Goal: Information Seeking & Learning: Learn about a topic

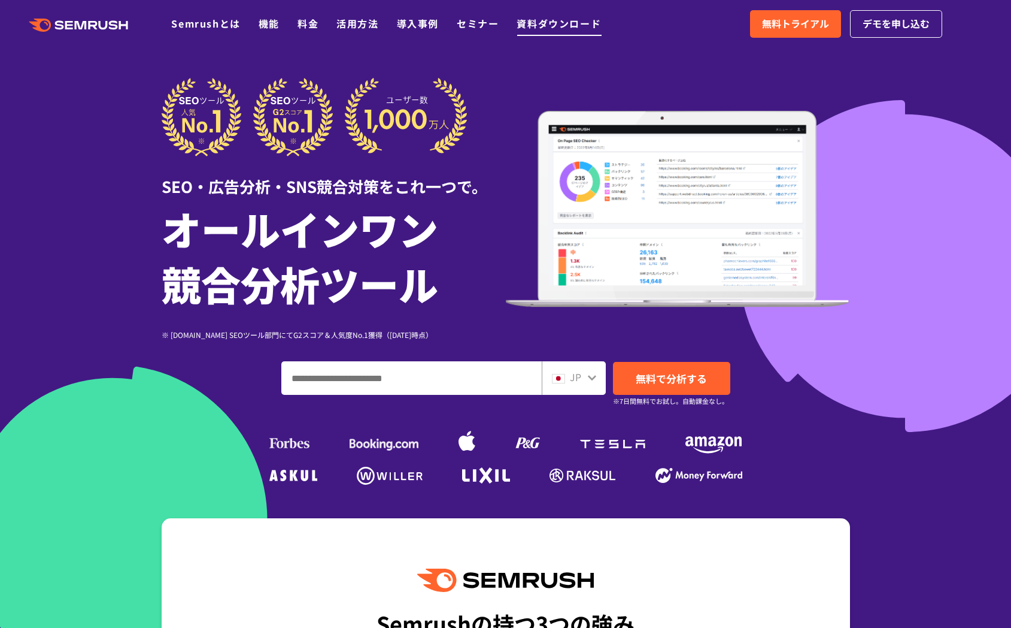
click at [554, 26] on link "資料ダウンロード" at bounding box center [559, 23] width 84 height 14
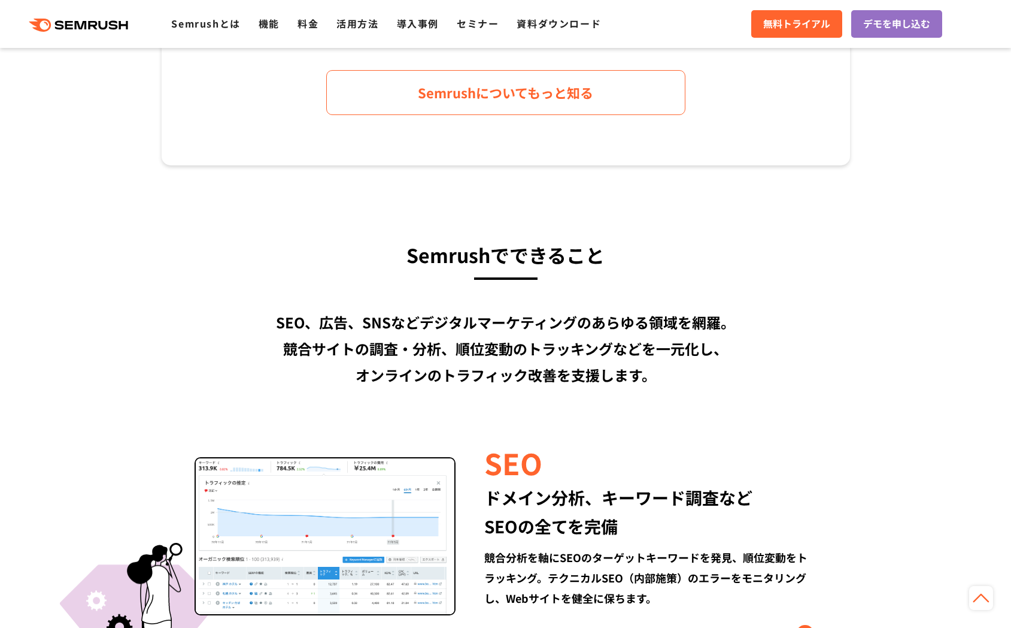
scroll to position [762, 0]
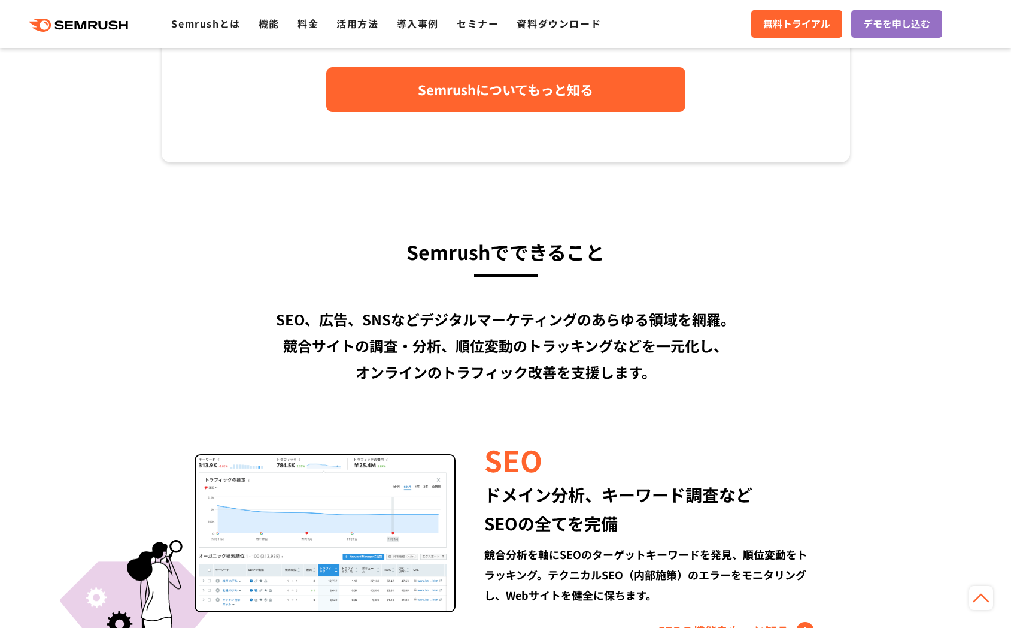
click at [524, 87] on span "Semrushについてもっと知る" at bounding box center [505, 89] width 175 height 21
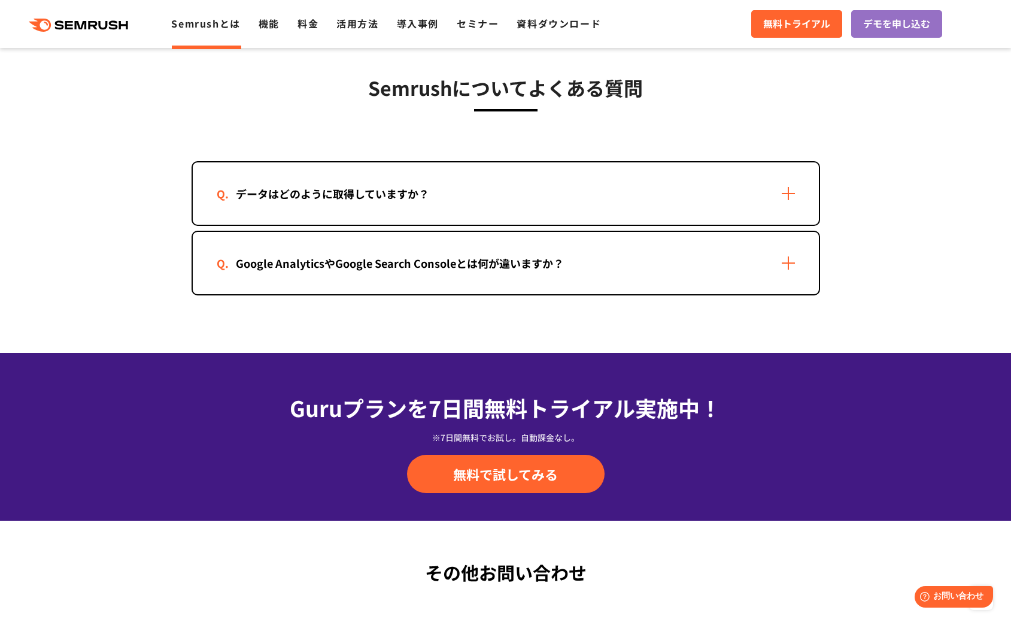
scroll to position [2436, 0]
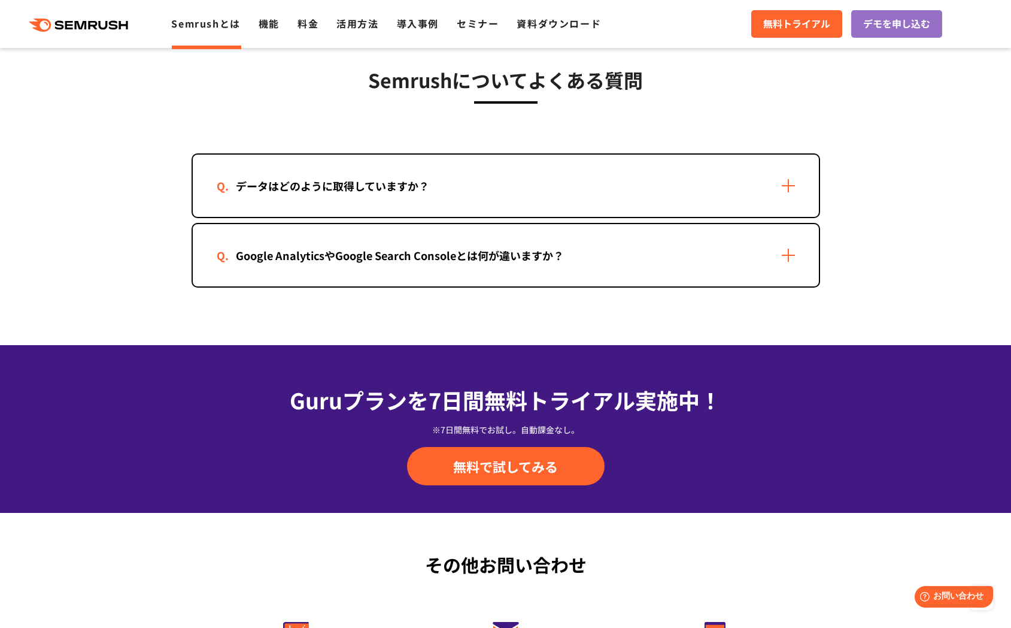
click at [789, 184] on div "データはどのように取得していますか？" at bounding box center [506, 185] width 626 height 62
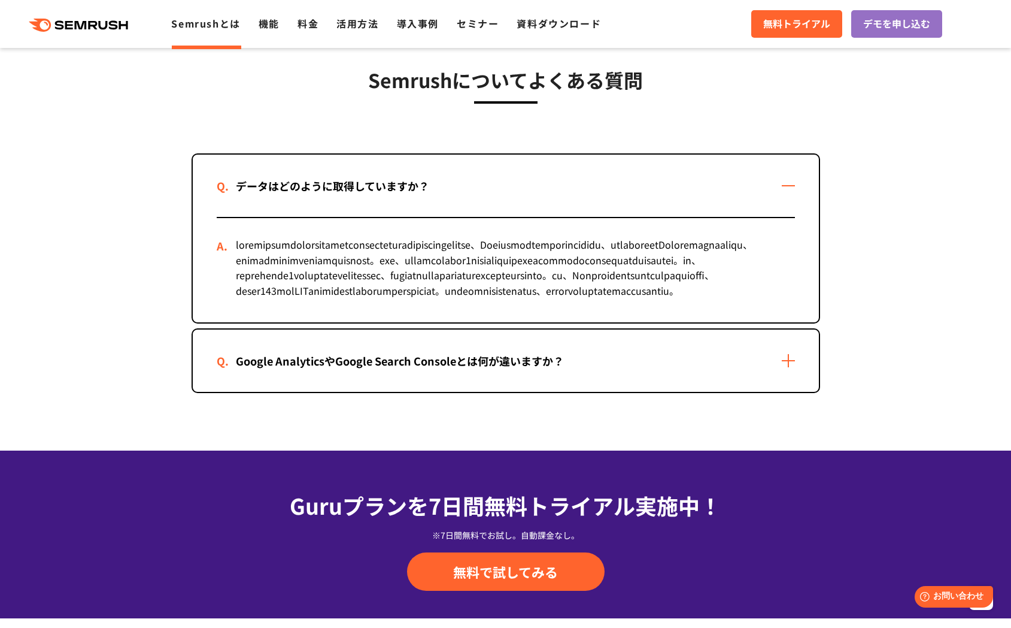
click at [793, 183] on div "データはどのように取得していますか？" at bounding box center [506, 185] width 626 height 62
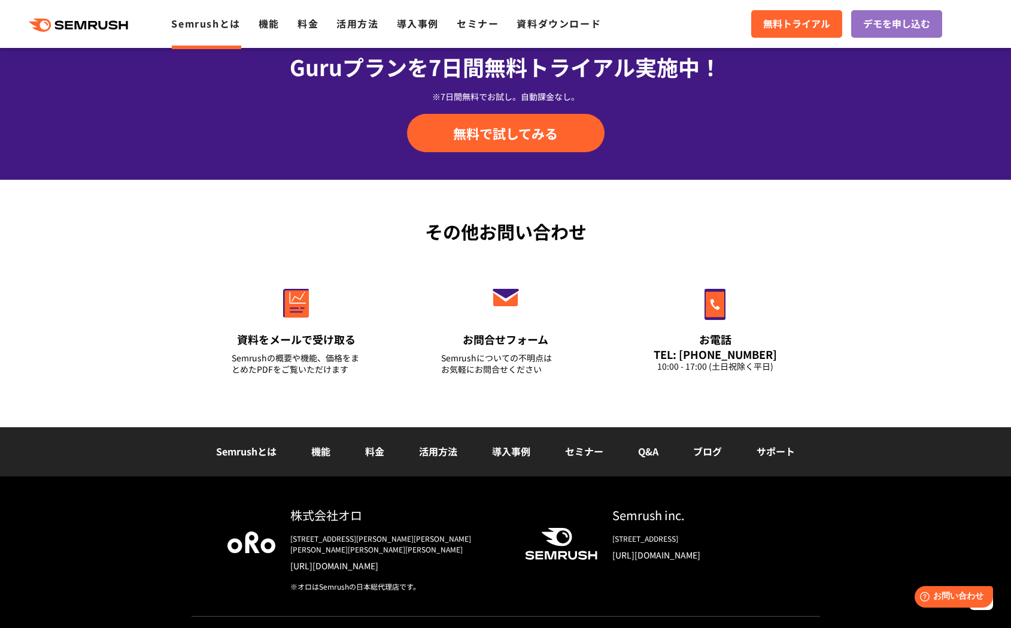
scroll to position [2771, 0]
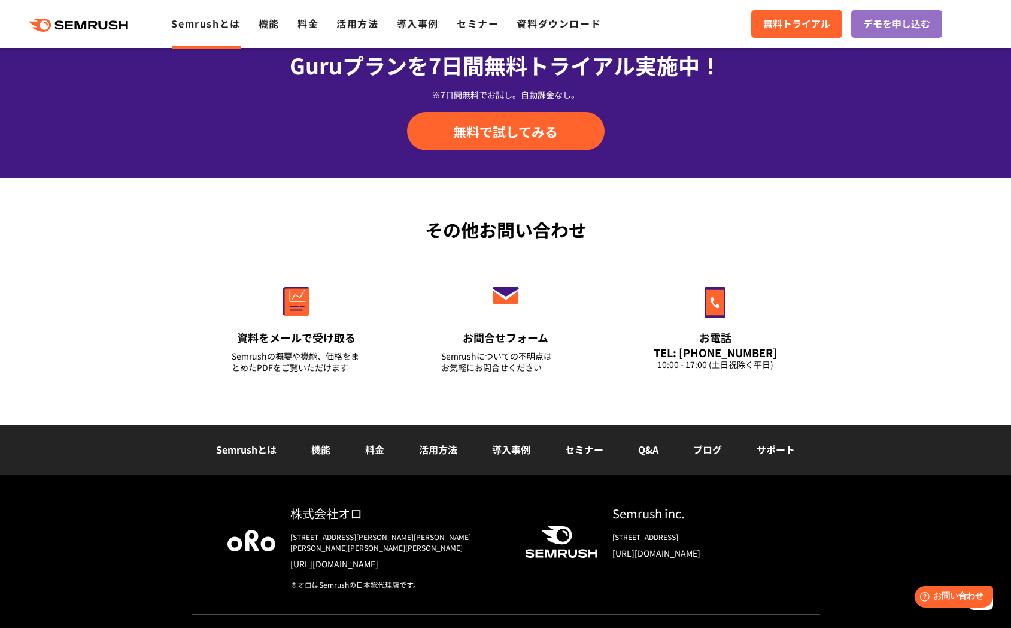
click at [434, 447] on link "活用方法" at bounding box center [438, 449] width 38 height 14
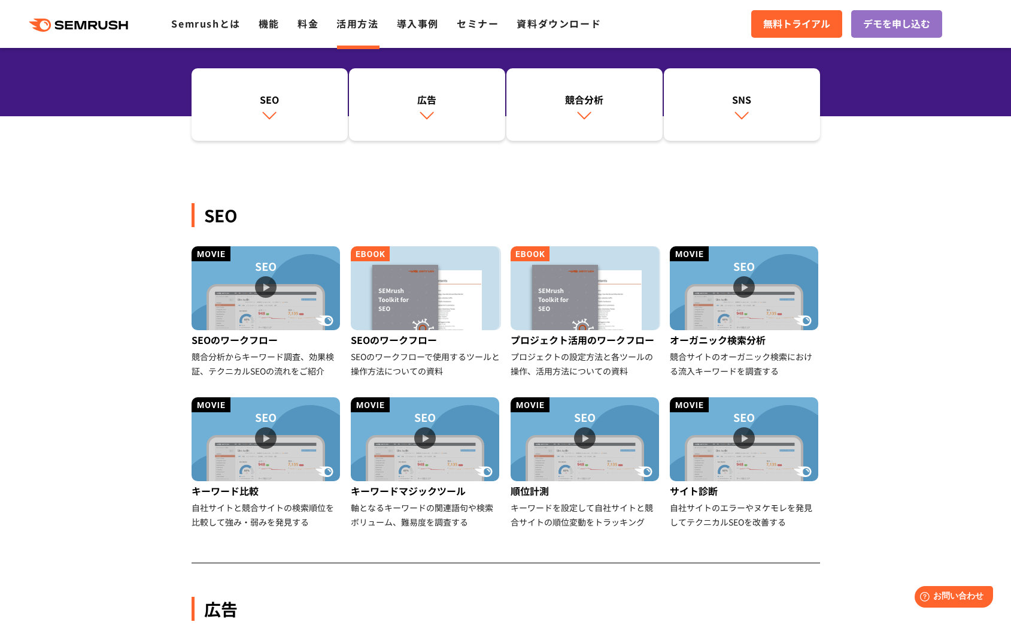
scroll to position [143, 0]
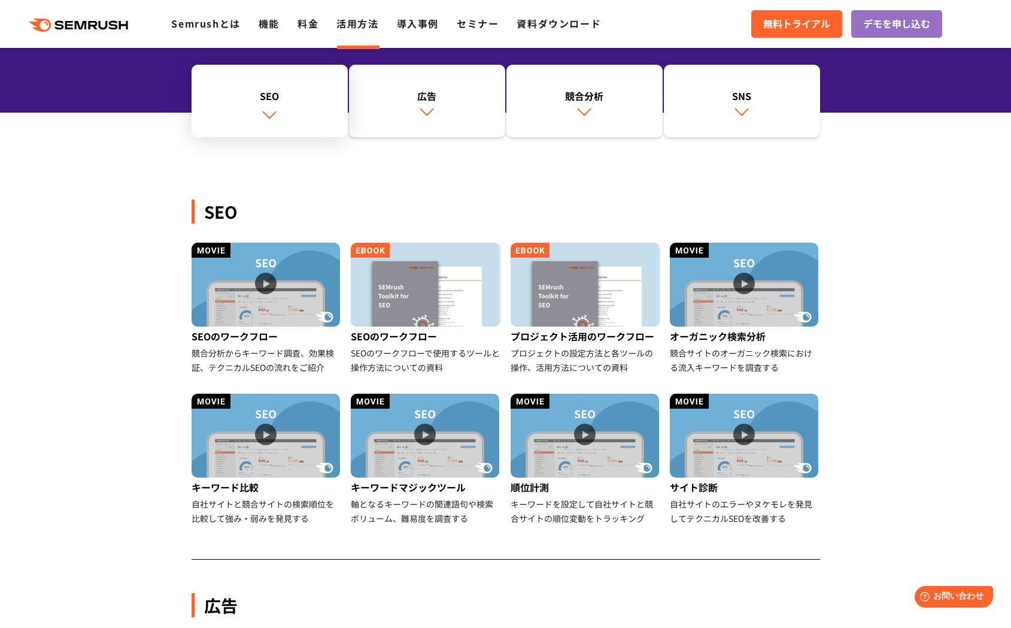
click at [264, 102] on div "SEO" at bounding box center [270, 96] width 144 height 14
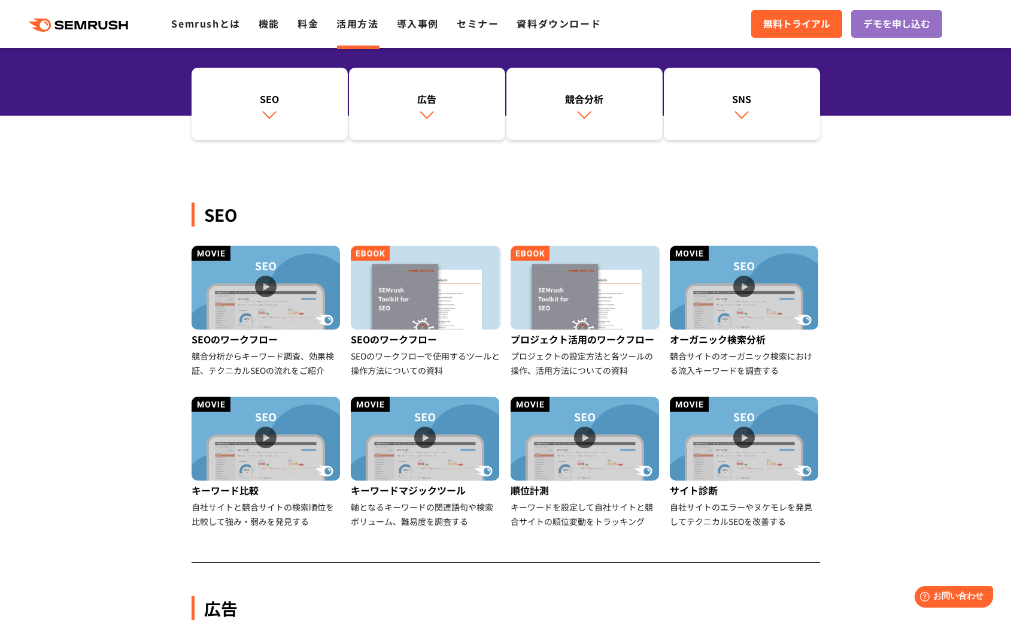
scroll to position [143, 0]
